Goal: Information Seeking & Learning: Learn about a topic

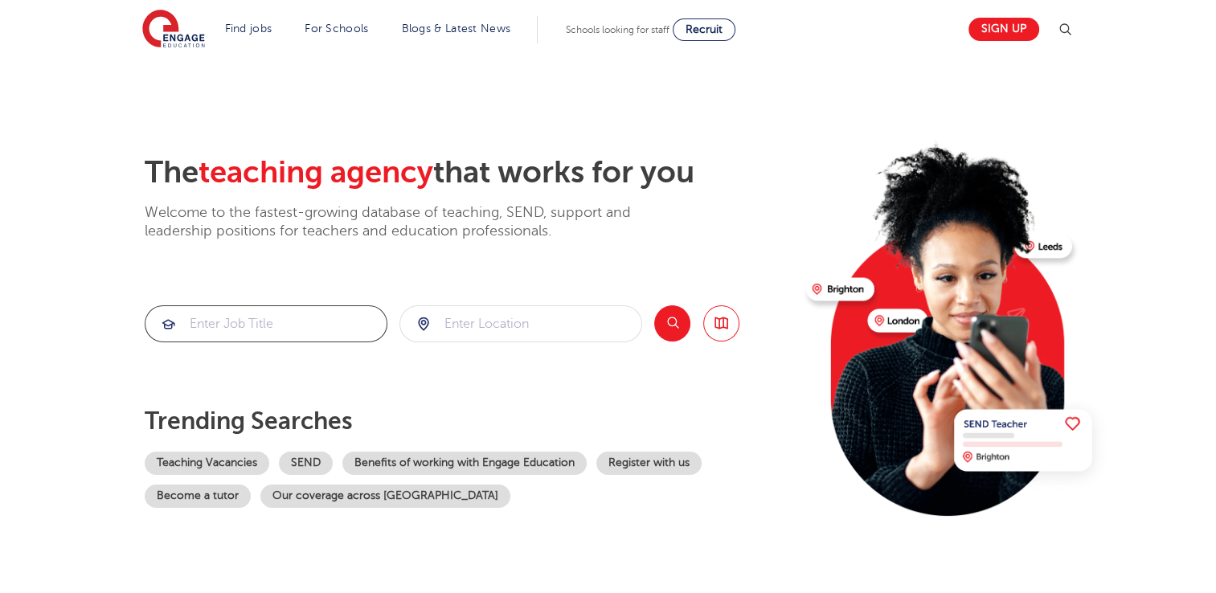
click at [204, 322] on input "search" at bounding box center [265, 323] width 241 height 35
type input "geography"
click at [480, 326] on input "search" at bounding box center [520, 323] width 241 height 35
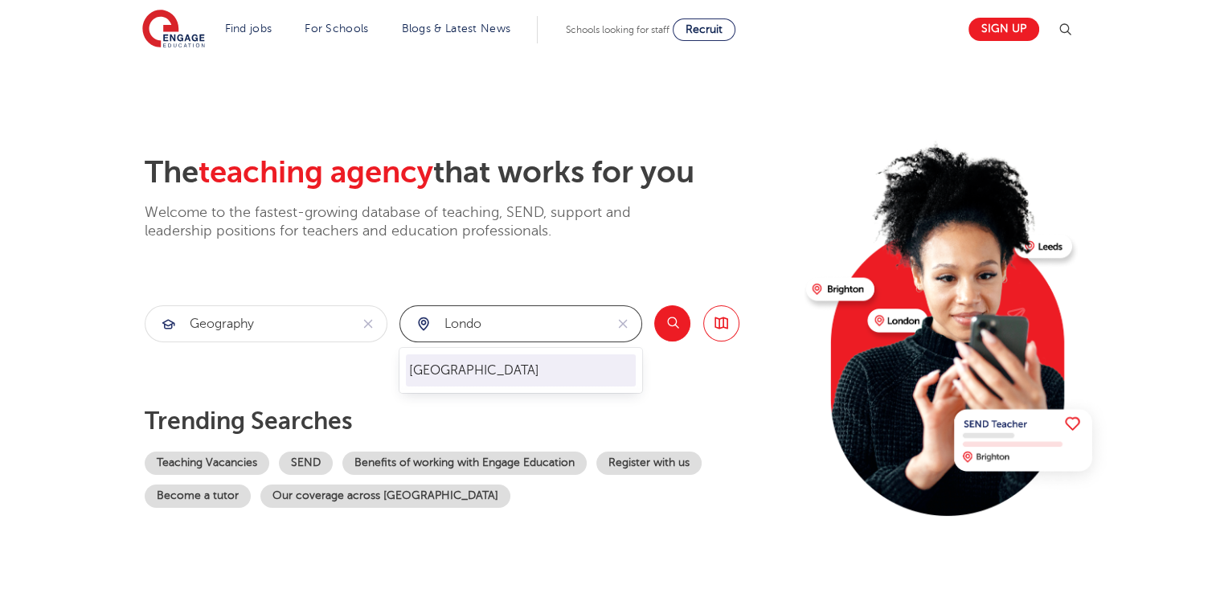
click at [430, 382] on li "[GEOGRAPHIC_DATA]" at bounding box center [521, 370] width 230 height 32
type input "[GEOGRAPHIC_DATA]"
click at [669, 328] on button "Search" at bounding box center [672, 323] width 36 height 36
